Goal: Information Seeking & Learning: Learn about a topic

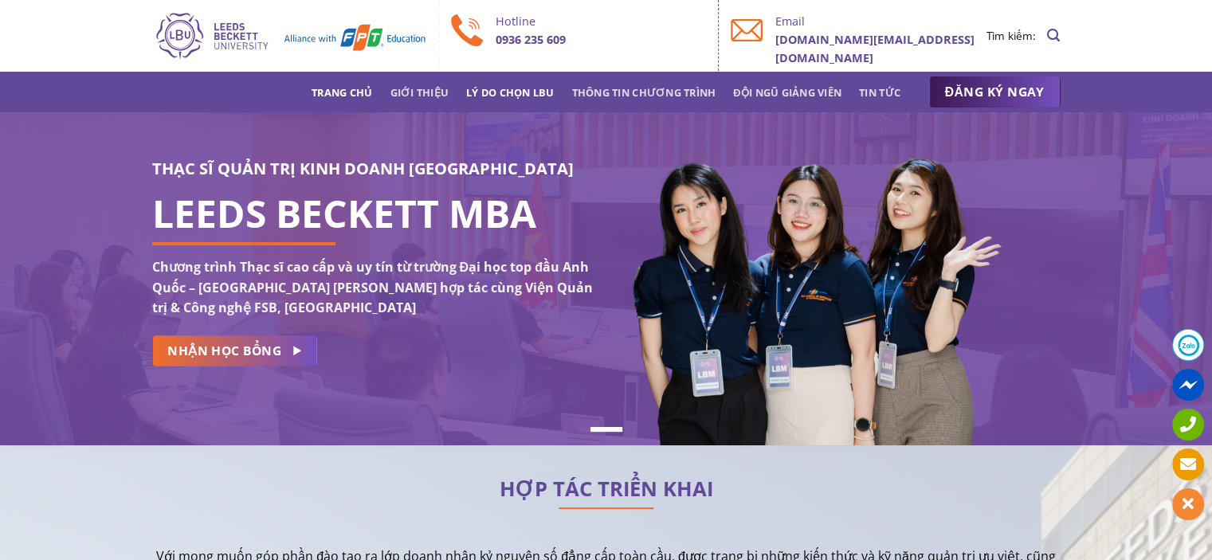
click at [535, 88] on link "Lý do chọn LBU" at bounding box center [510, 92] width 88 height 29
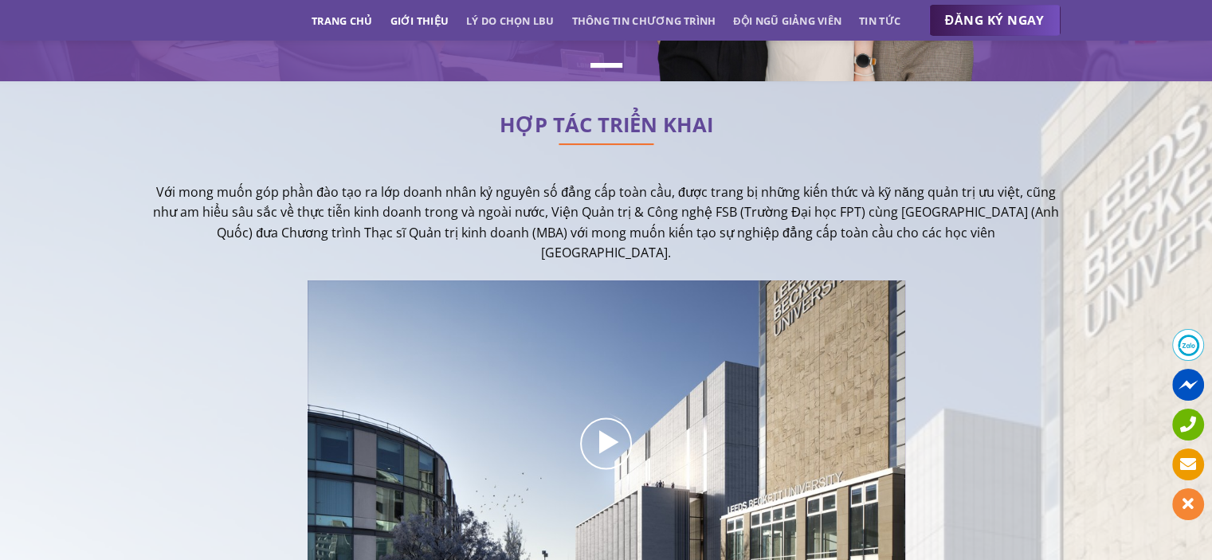
scroll to position [324, 0]
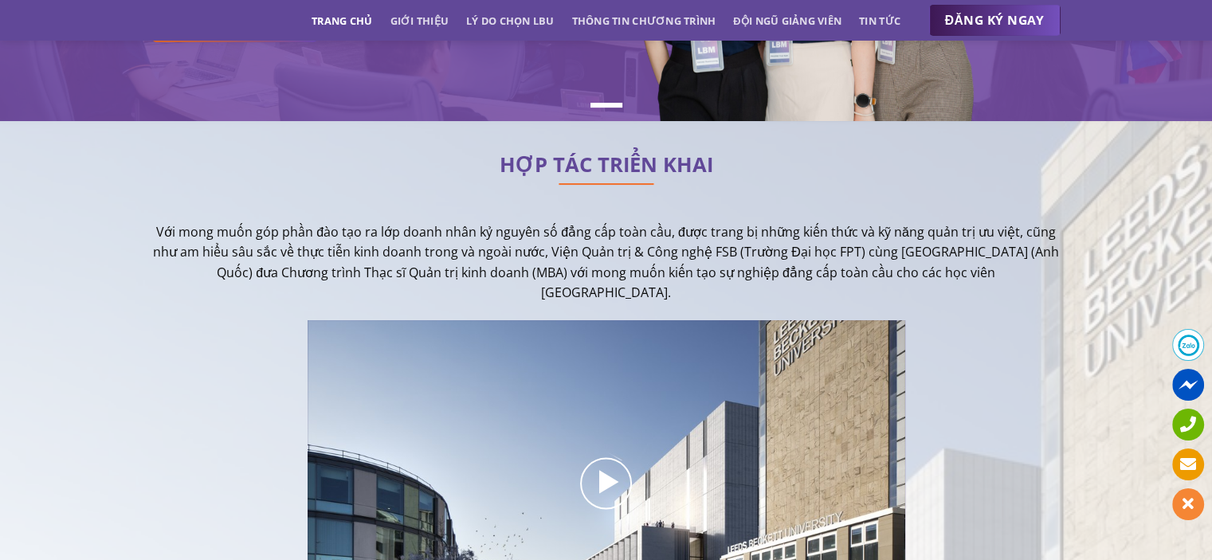
click at [349, 18] on link "Trang chủ" at bounding box center [342, 20] width 61 height 29
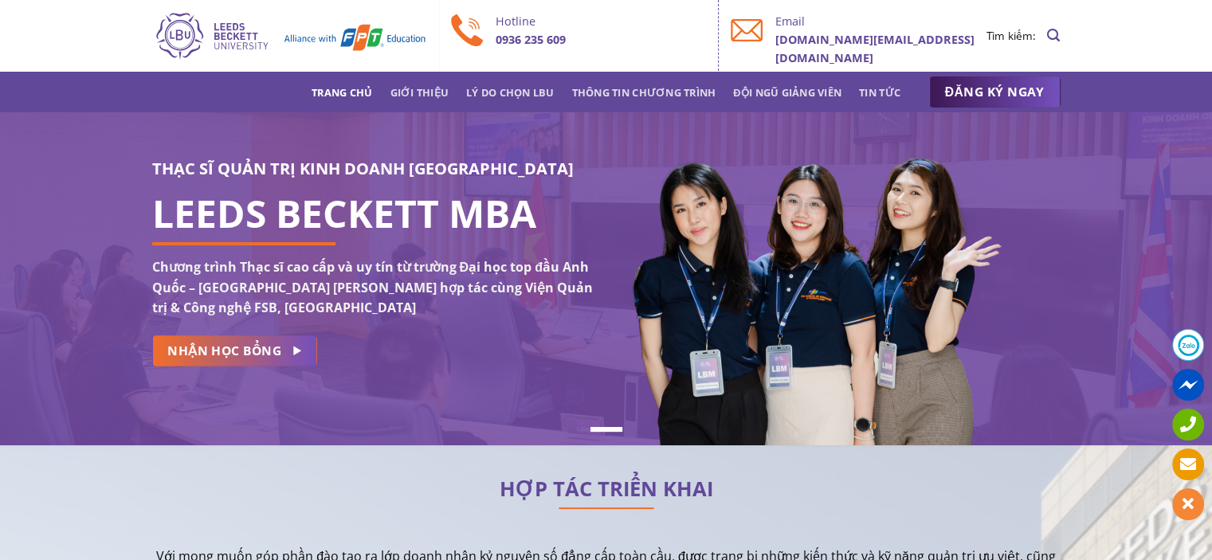
click at [427, 93] on link "Giới thiệu" at bounding box center [419, 92] width 59 height 29
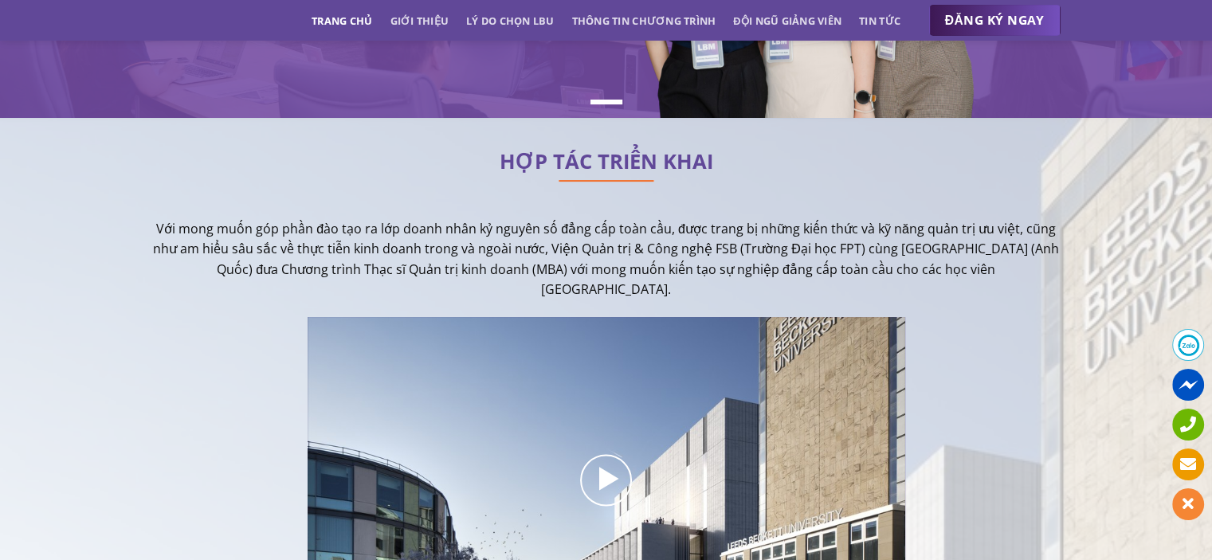
scroll to position [230, 0]
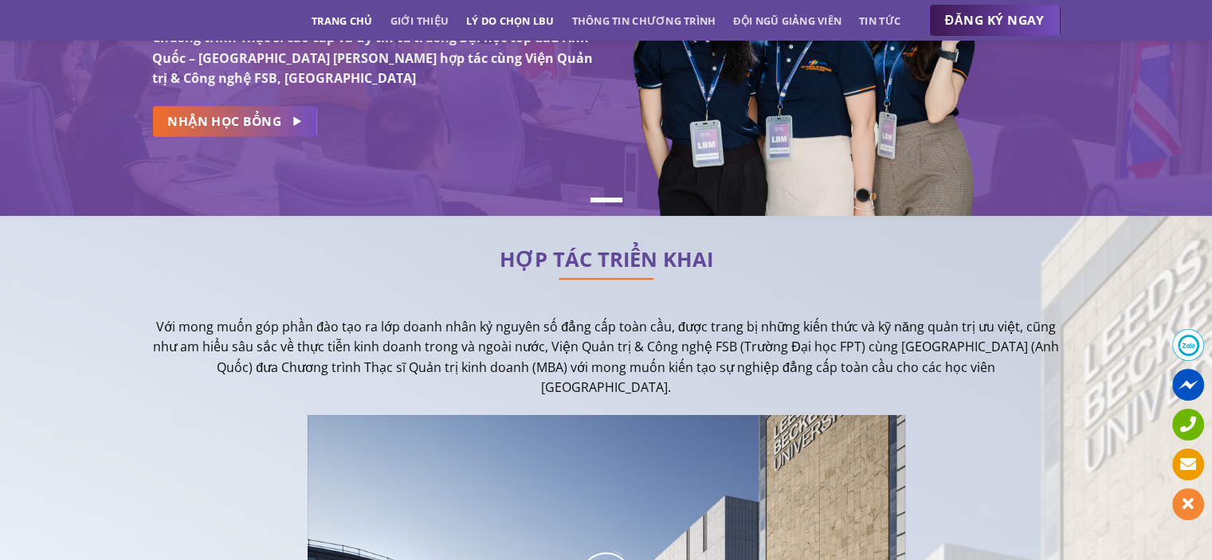
click at [529, 24] on link "Lý do chọn LBU" at bounding box center [510, 20] width 88 height 29
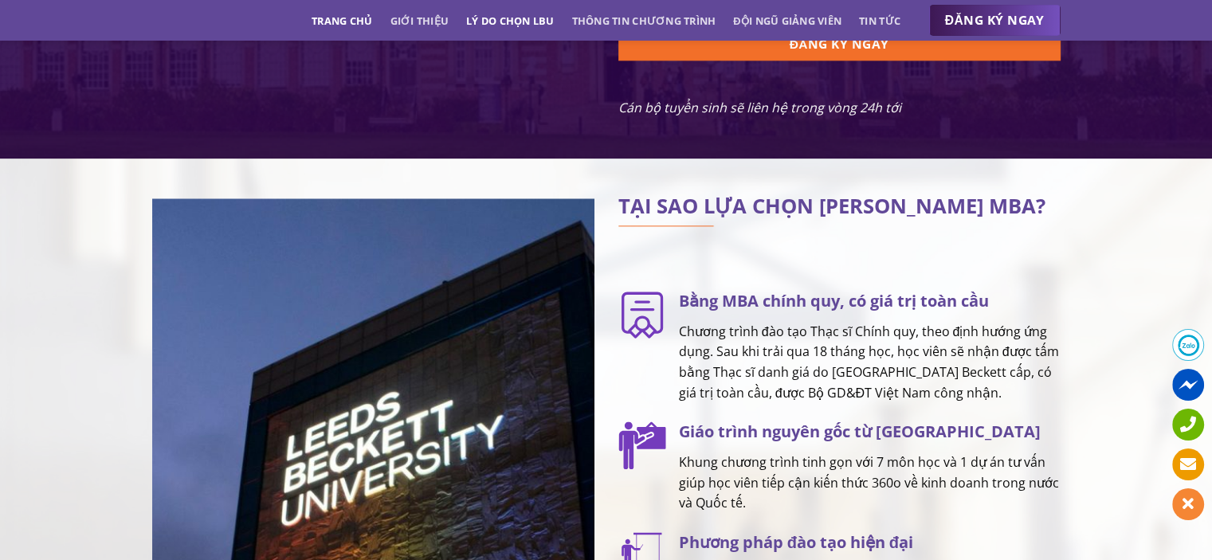
scroll to position [1998, 0]
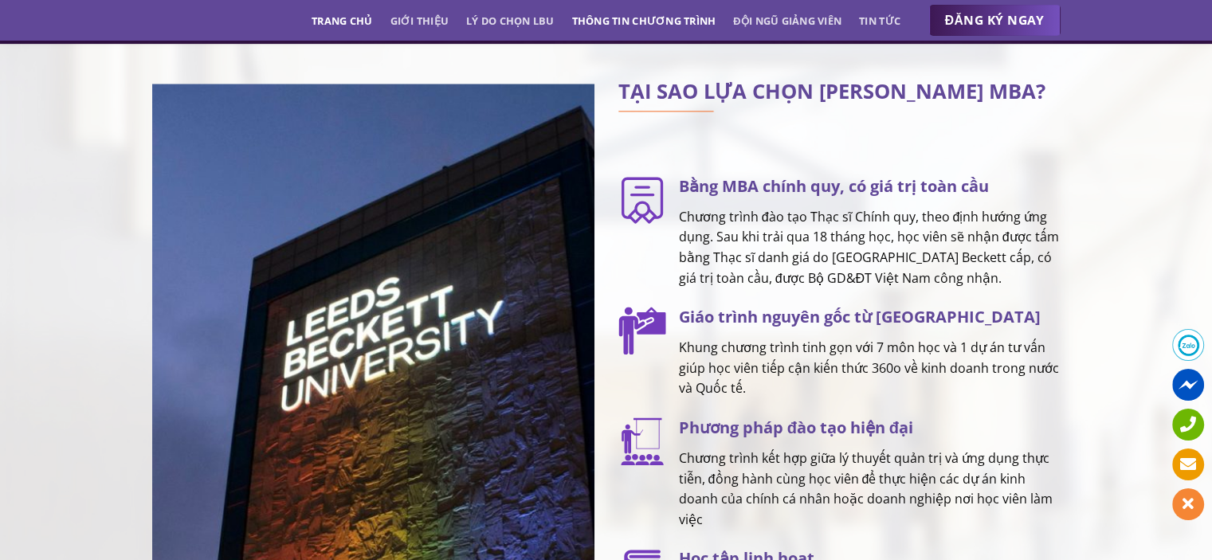
click at [660, 26] on link "Thông tin chương trình" at bounding box center [644, 20] width 144 height 29
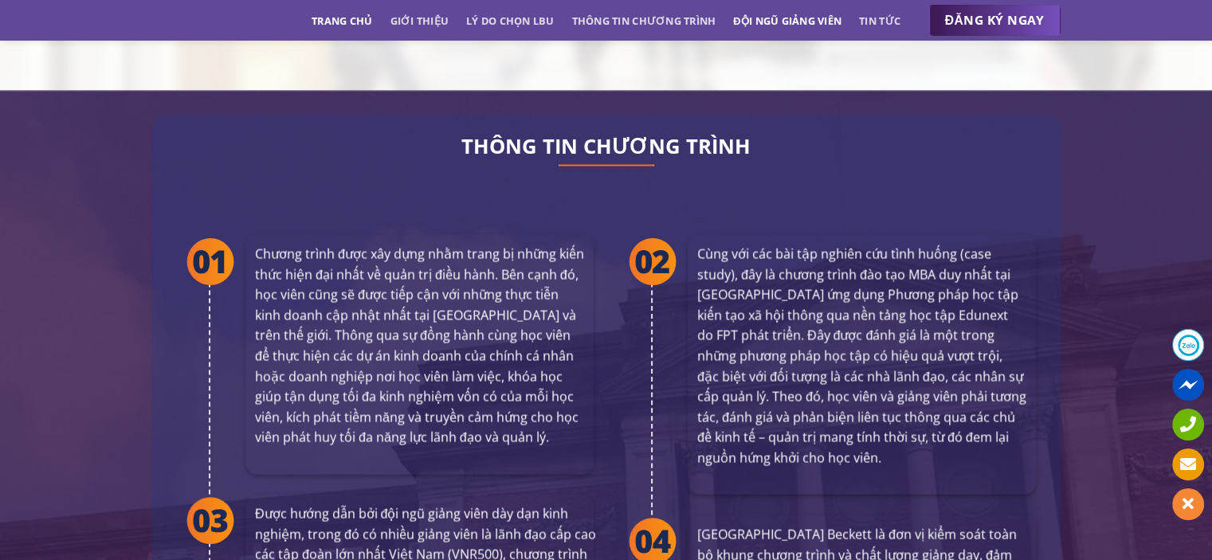
click at [826, 24] on link "Đội ngũ giảng viên" at bounding box center [787, 20] width 108 height 29
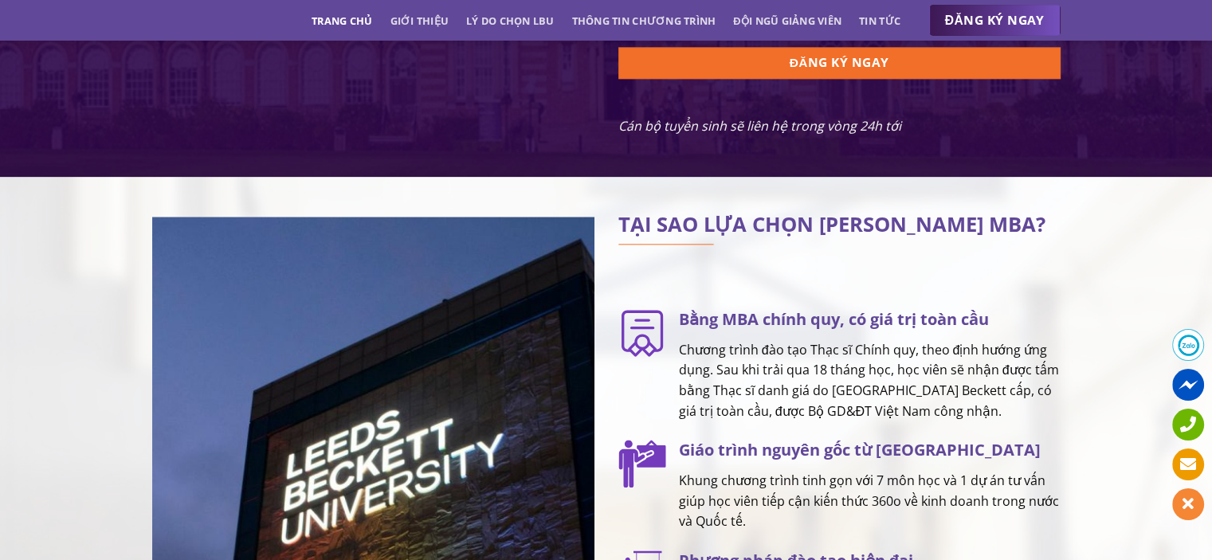
scroll to position [0, 0]
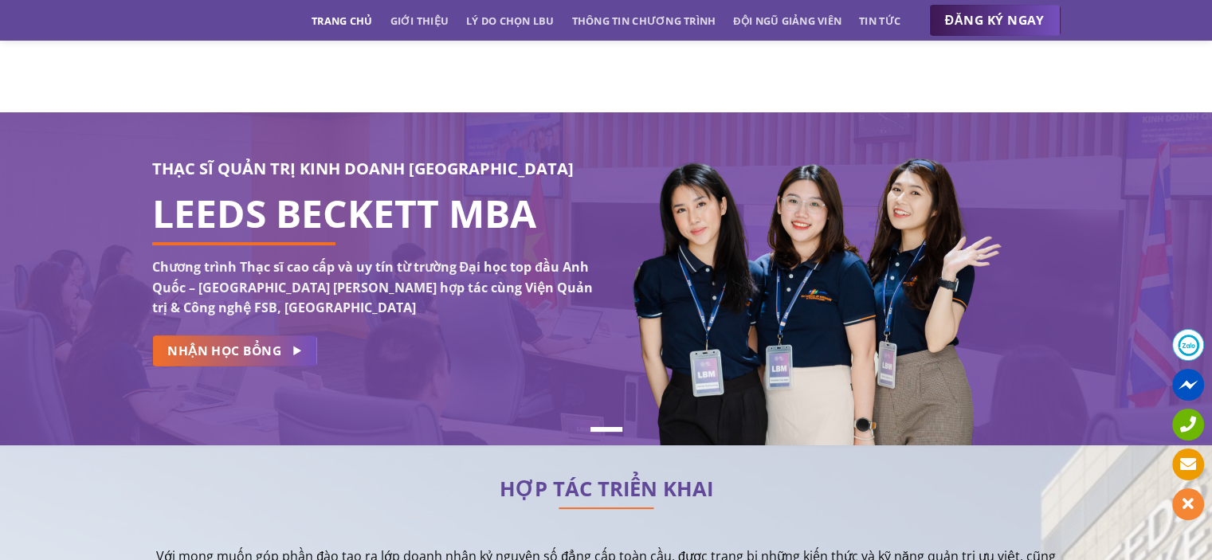
click at [364, 22] on link "Trang chủ" at bounding box center [342, 20] width 61 height 29
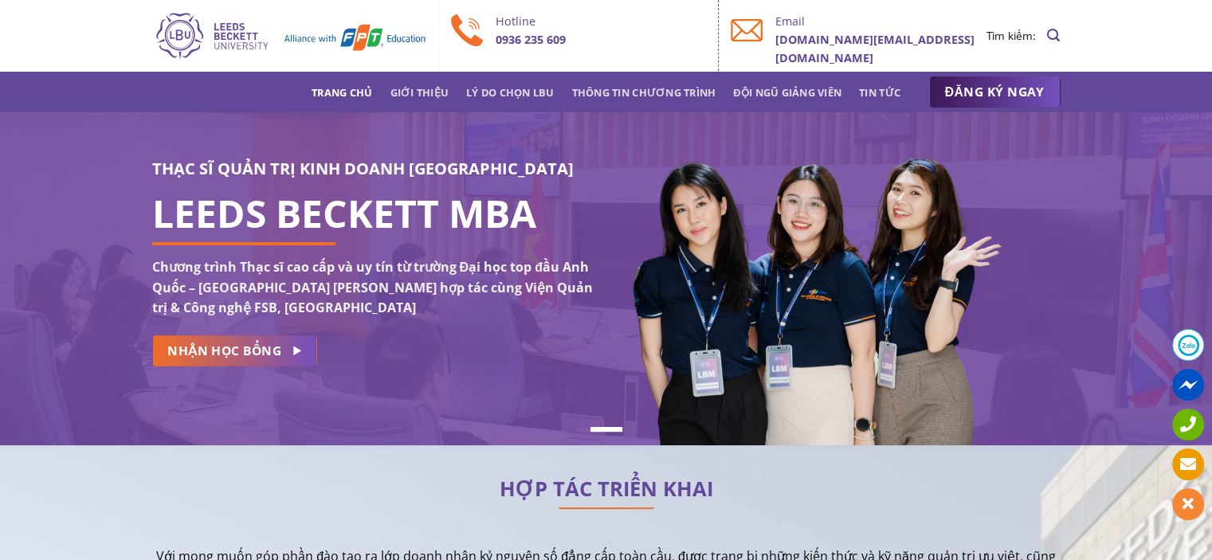
click at [241, 45] on img at bounding box center [289, 35] width 275 height 51
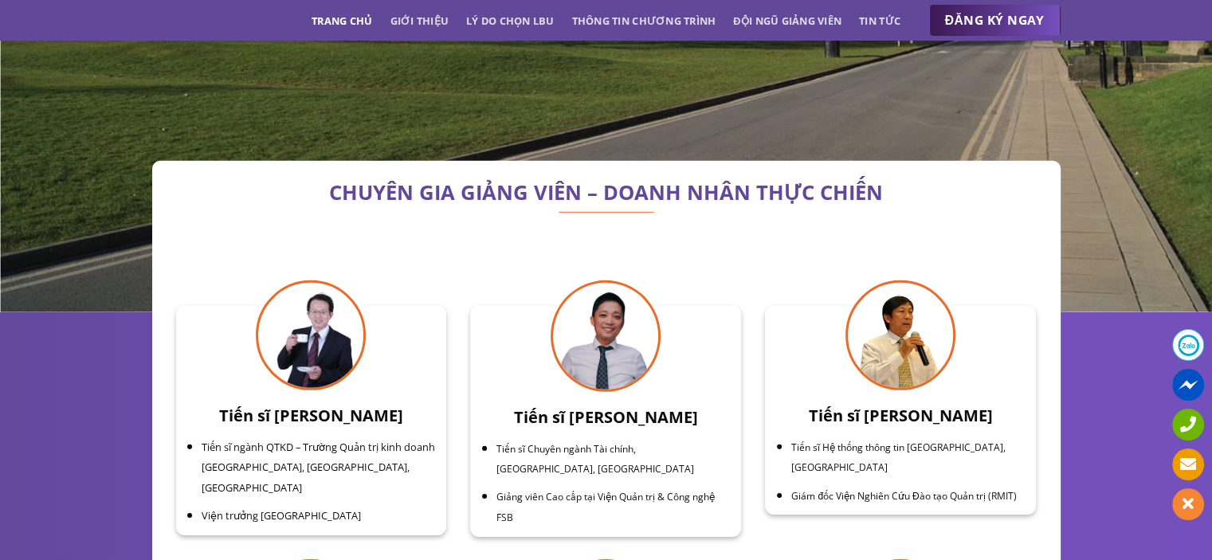
scroll to position [4861, 0]
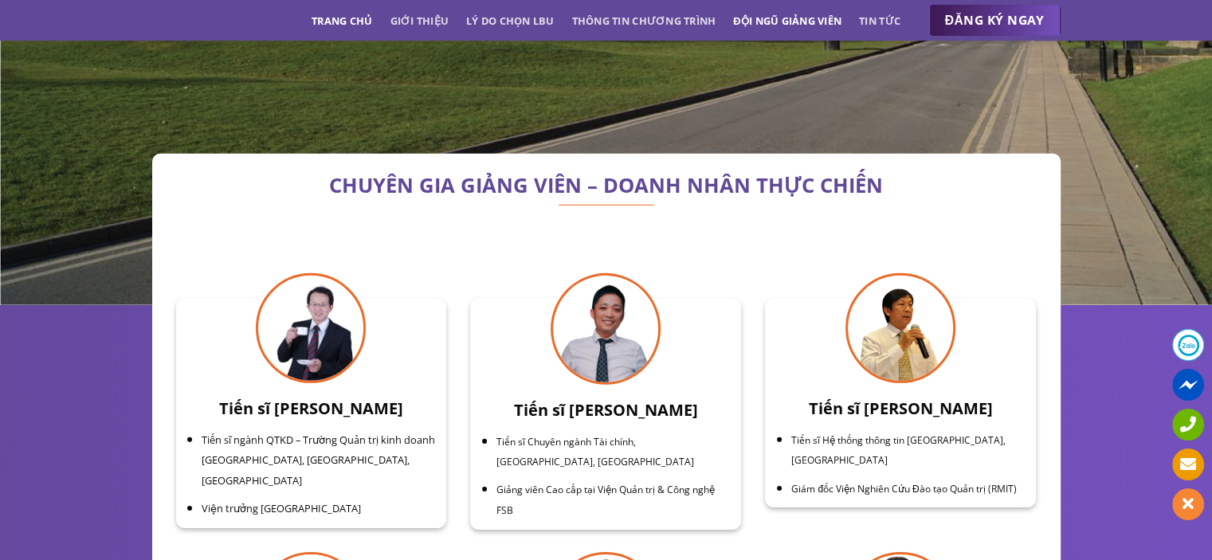
click at [805, 18] on link "Đội ngũ giảng viên" at bounding box center [787, 20] width 108 height 29
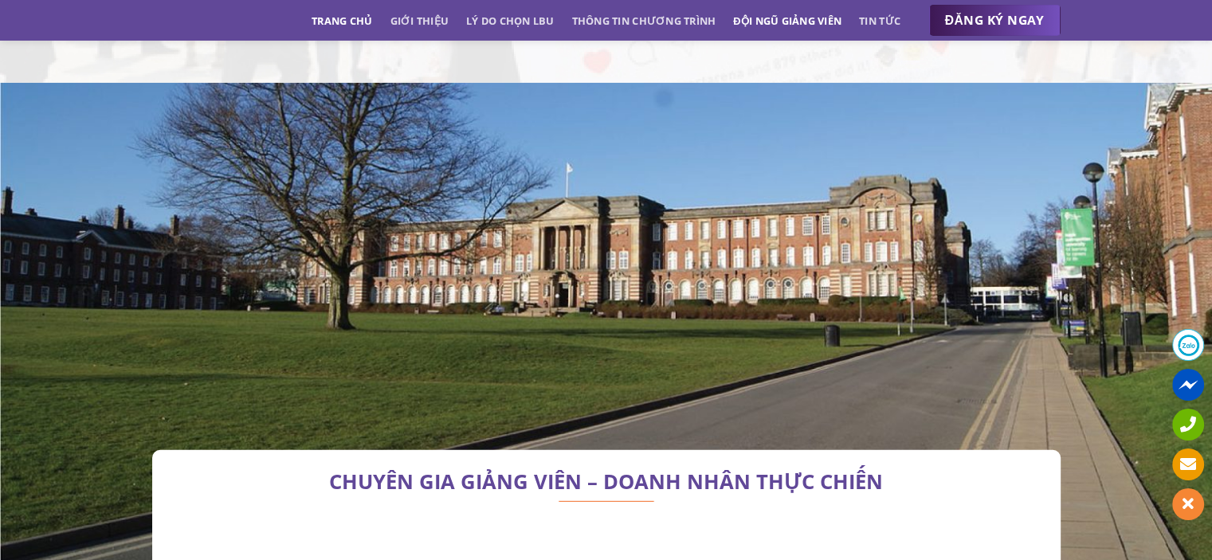
scroll to position [4558, 0]
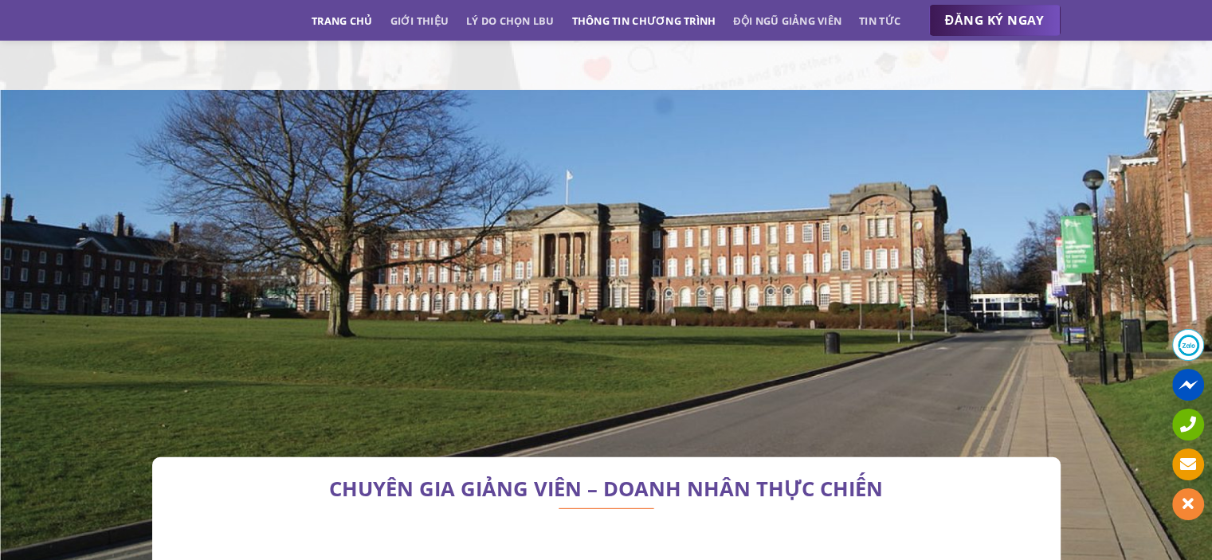
click at [693, 23] on link "Thông tin chương trình" at bounding box center [644, 20] width 144 height 29
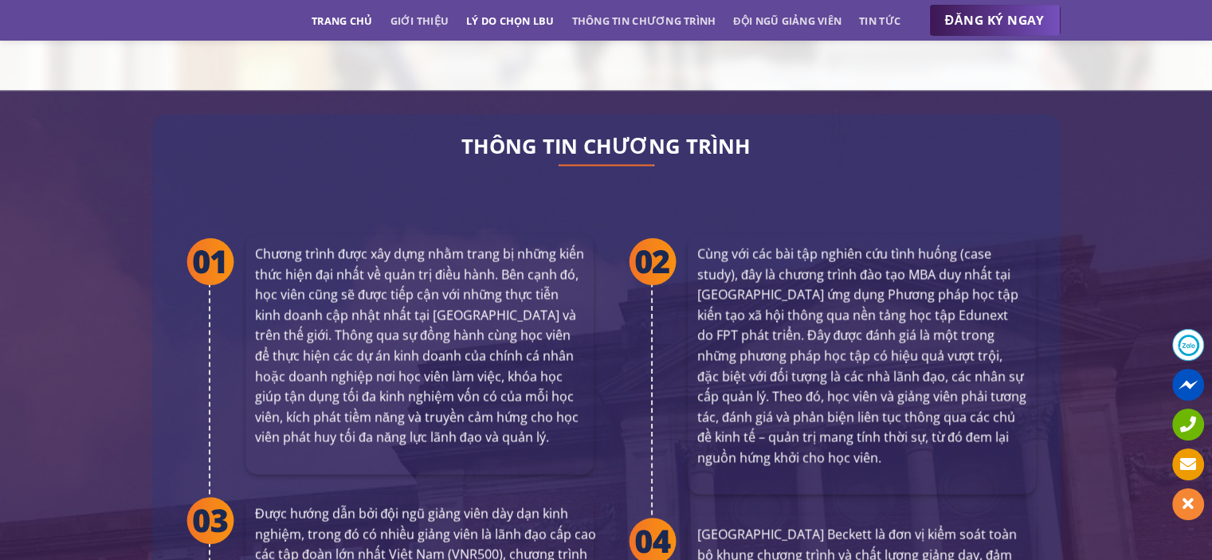
click at [547, 18] on link "Lý do chọn LBU" at bounding box center [510, 20] width 88 height 29
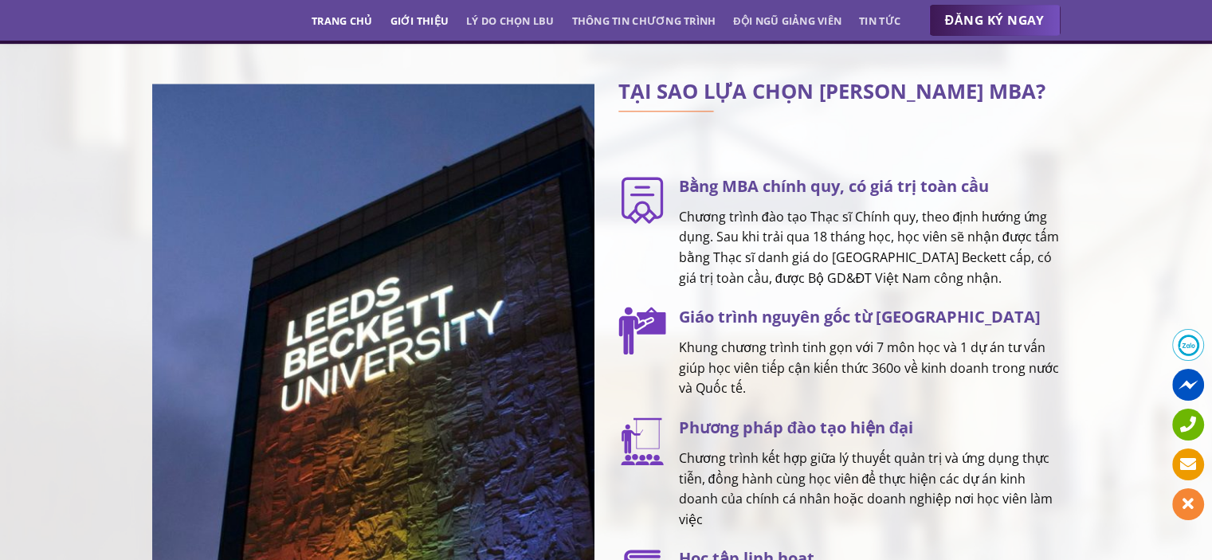
click at [436, 18] on link "Giới thiệu" at bounding box center [419, 20] width 59 height 29
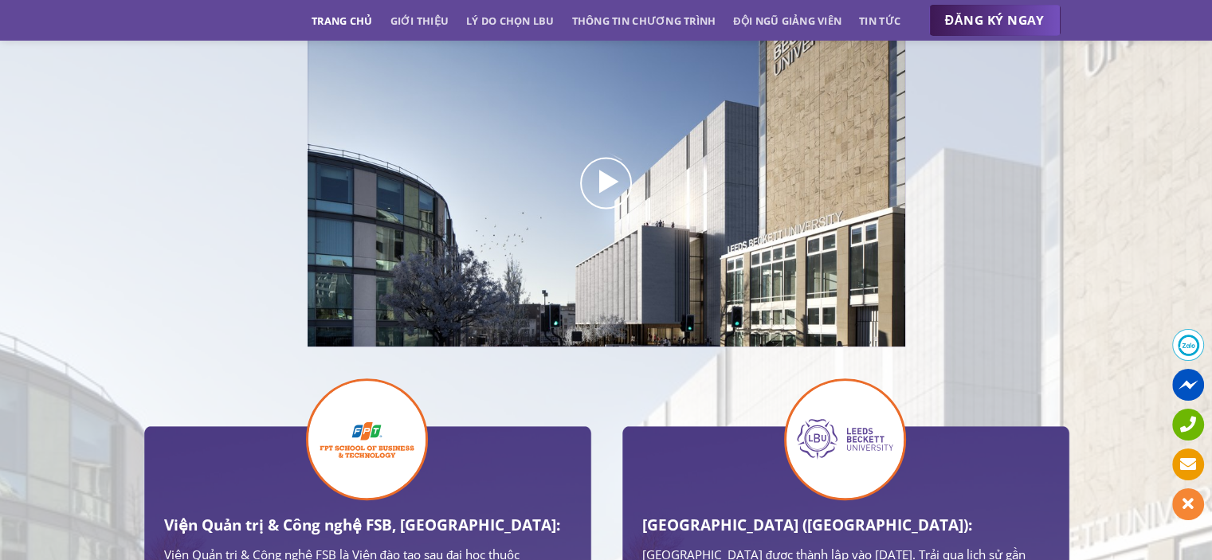
scroll to position [389, 0]
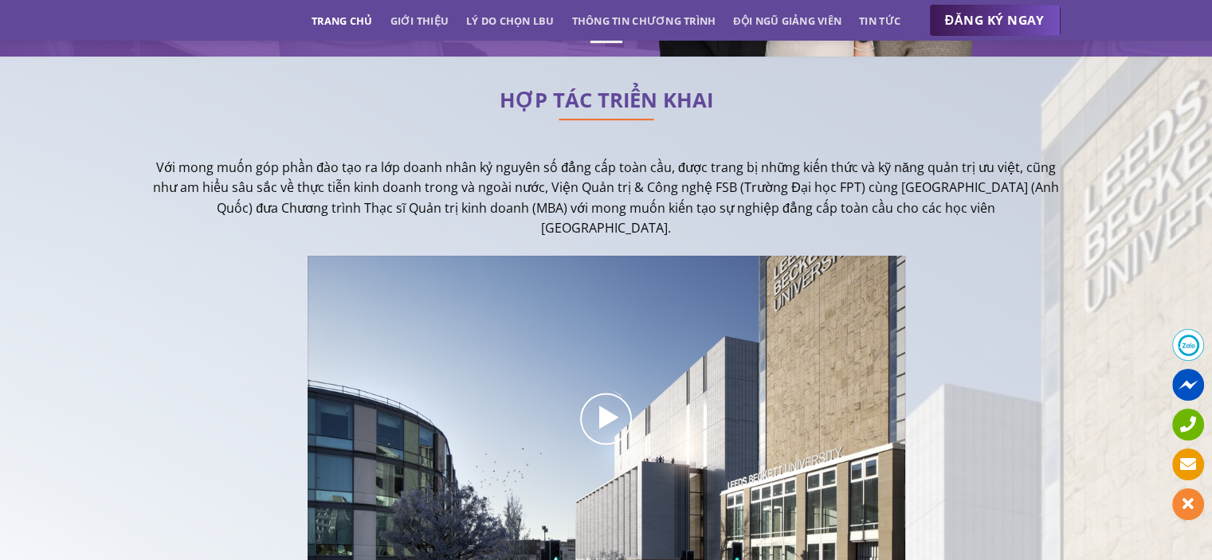
click at [351, 21] on link "Trang chủ" at bounding box center [342, 20] width 61 height 29
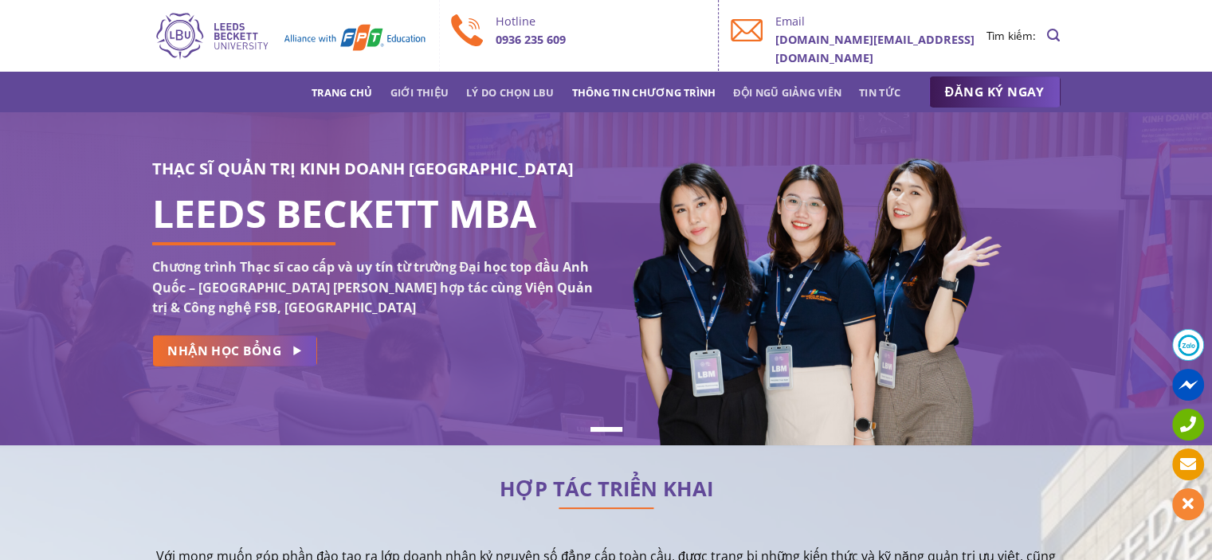
click at [687, 97] on link "Thông tin chương trình" at bounding box center [644, 92] width 144 height 29
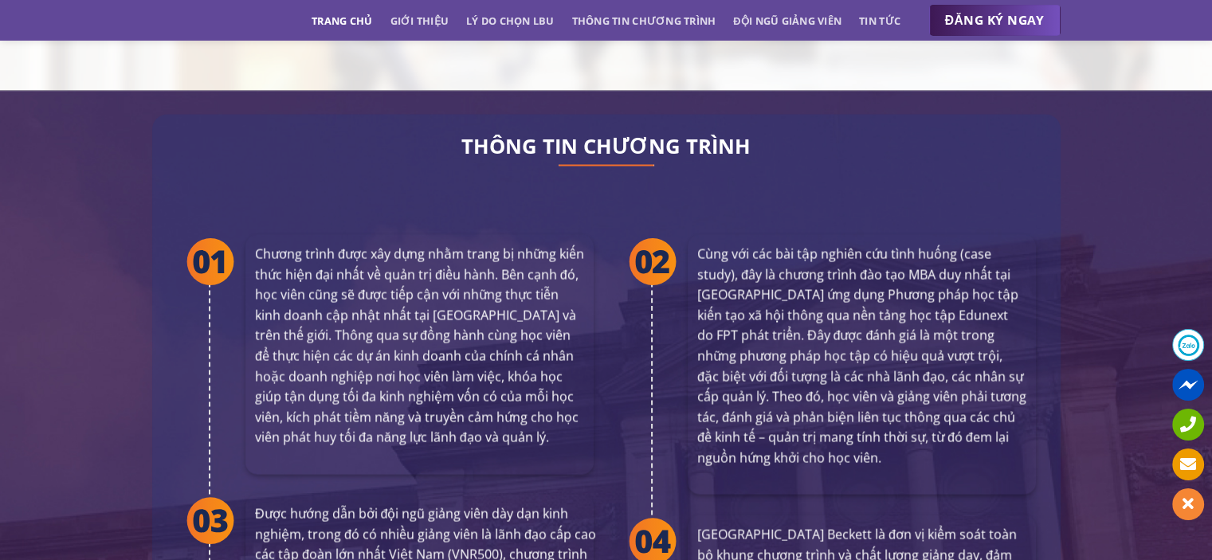
scroll to position [3219, 0]
